Goal: Task Accomplishment & Management: Use online tool/utility

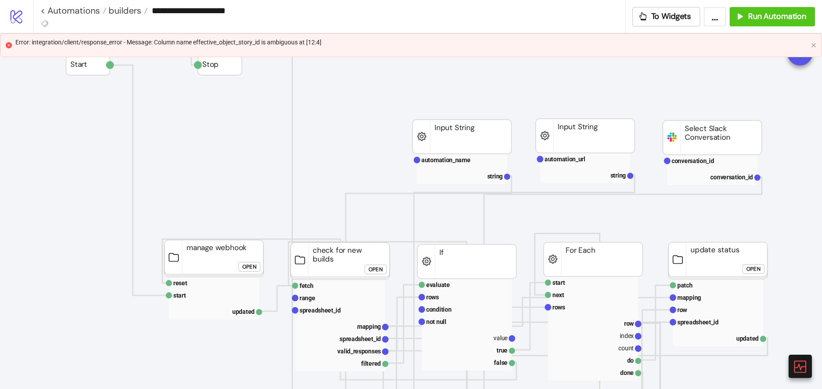
click at [691, 49] on div "Error: integration/client/response_error - Message: Column name effective_objec…" at bounding box center [411, 45] width 792 height 16
click at [293, 40] on div "Error: integration/client/response_error - Message: Column name effective_objec…" at bounding box center [411, 42] width 792 height 10
click at [294, 40] on div "Error: integration/client/response_error - Message: Column name effective_objec…" at bounding box center [411, 42] width 792 height 10
click at [272, 44] on div "Error: integration/client/response_error - Message: Column name effective_objec…" at bounding box center [411, 42] width 792 height 10
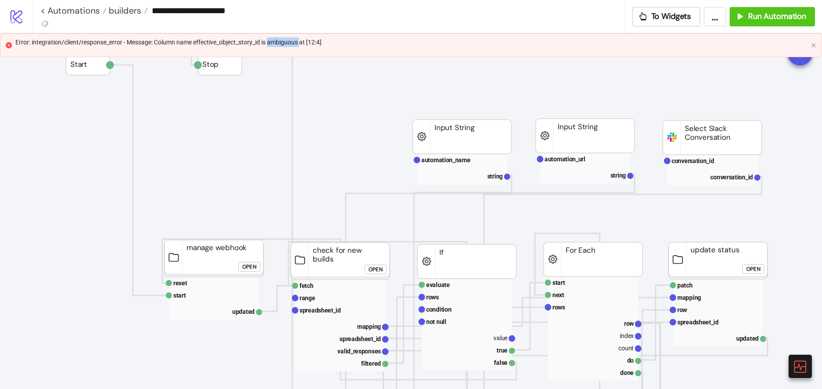
copy div "Error: integration/client/response_error - Message: Column name effective_objec…"
click at [761, 20] on span "Run Automation" at bounding box center [777, 16] width 58 height 10
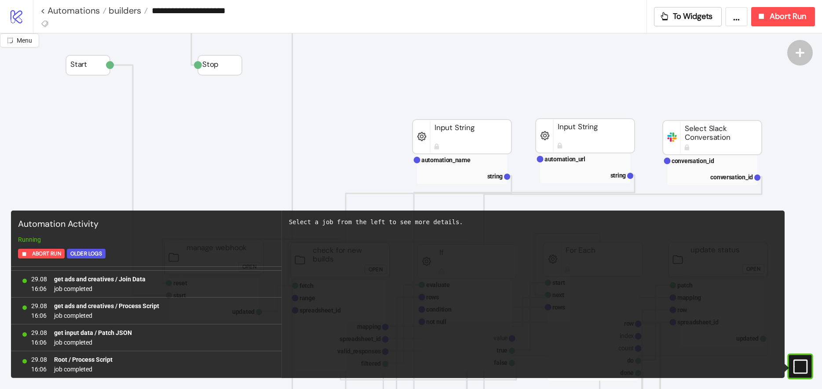
scroll to position [8742, 0]
click at [693, 18] on span "To Widgets" at bounding box center [693, 16] width 40 height 10
